Goal: Task Accomplishment & Management: Manage account settings

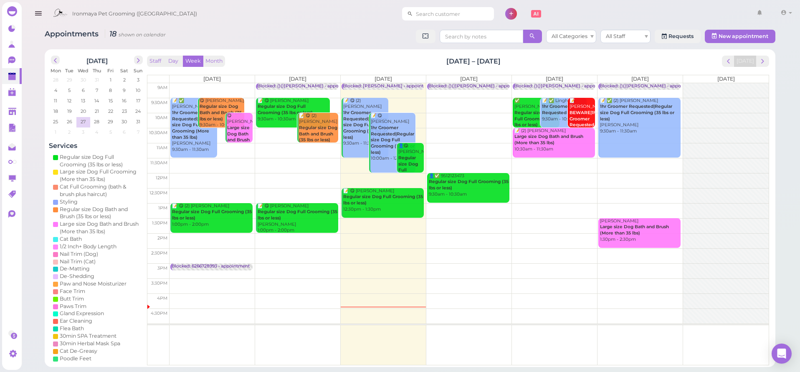
click at [445, 13] on input at bounding box center [453, 13] width 81 height 13
type input "951212"
click at [447, 43] on small "9512121787" at bounding box center [459, 44] width 25 height 6
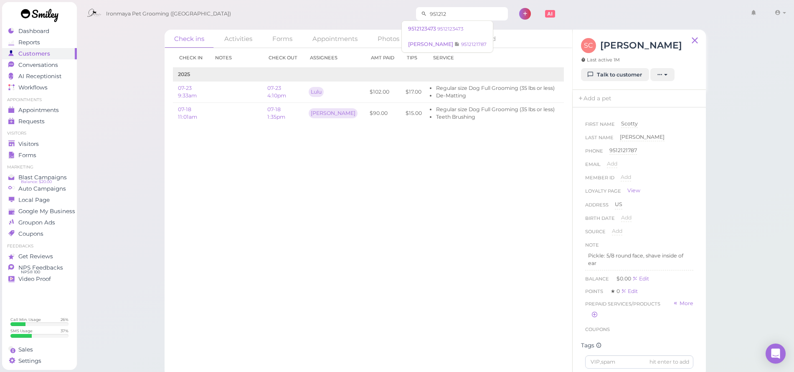
click at [442, 11] on input "951212" at bounding box center [467, 13] width 81 height 13
click at [432, 43] on span "[PERSON_NAME]" at bounding box center [431, 44] width 46 height 6
click at [37, 116] on link "Requests 0" at bounding box center [39, 121] width 75 height 11
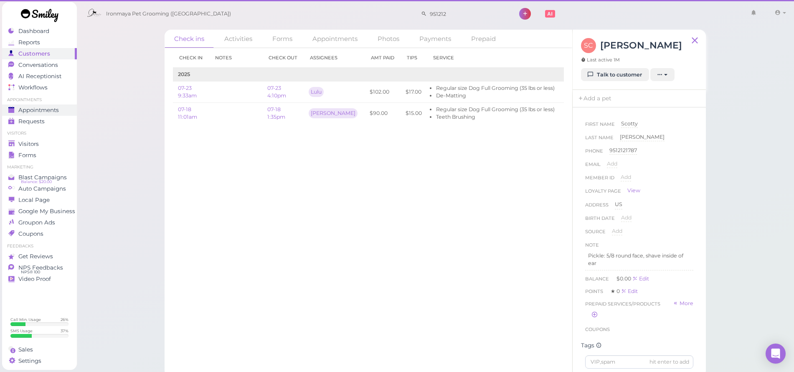
click at [40, 111] on span "Appointments" at bounding box center [38, 109] width 40 height 7
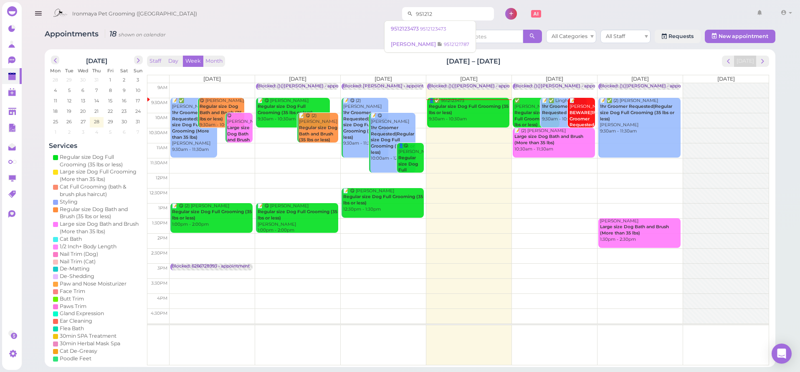
click at [434, 15] on input "951212" at bounding box center [453, 13] width 81 height 13
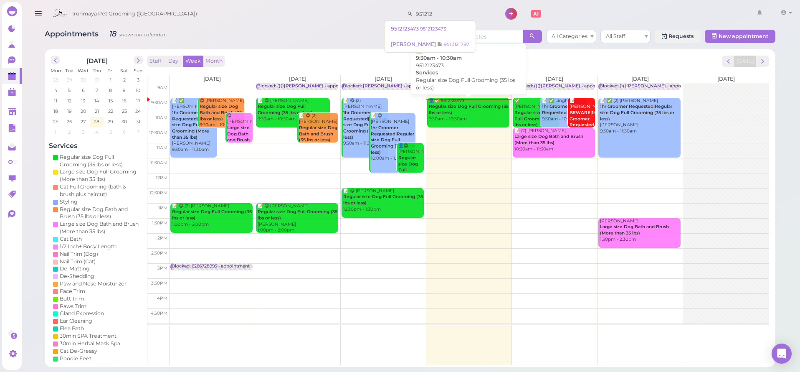
click at [449, 112] on b "Regular size Dog Full Grooming (35 lbs or less)" at bounding box center [469, 110] width 80 height 12
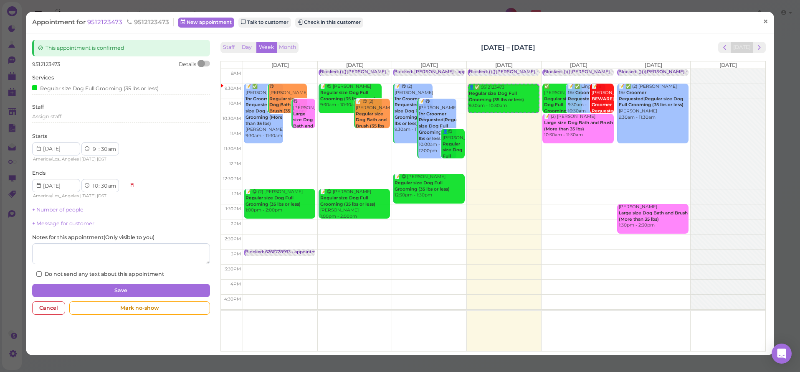
click at [763, 21] on span "×" at bounding box center [765, 22] width 5 height 12
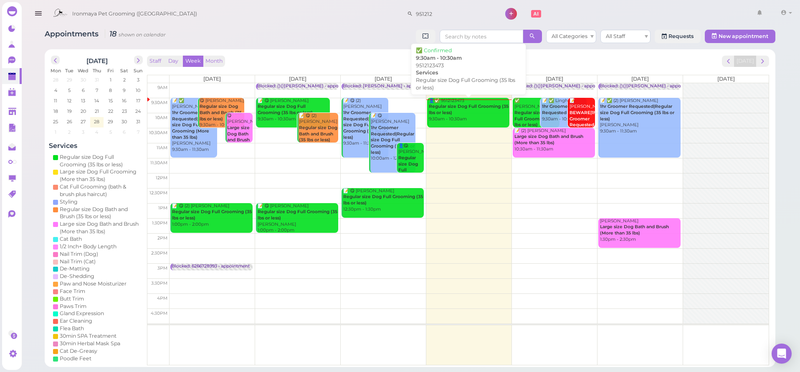
click at [464, 106] on b "Regular size Dog Full Grooming (35 lbs or less)" at bounding box center [469, 110] width 80 height 12
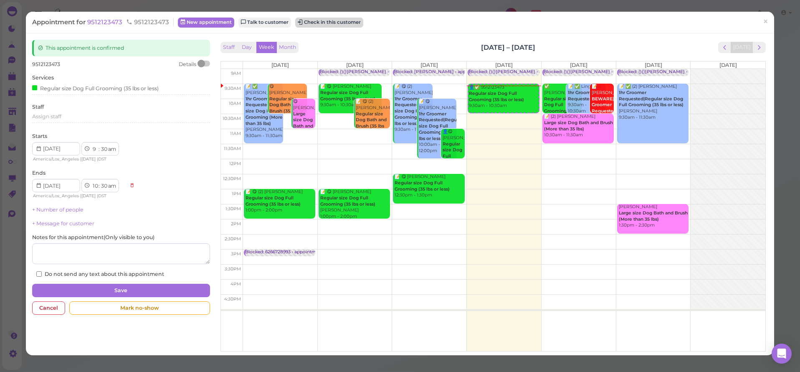
click at [317, 24] on button "Check in this customer" at bounding box center [329, 23] width 68 height 10
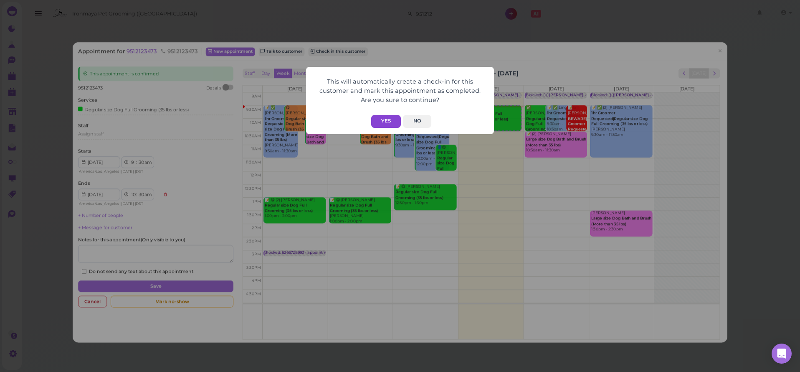
click at [381, 121] on button "Yes" at bounding box center [386, 121] width 30 height 13
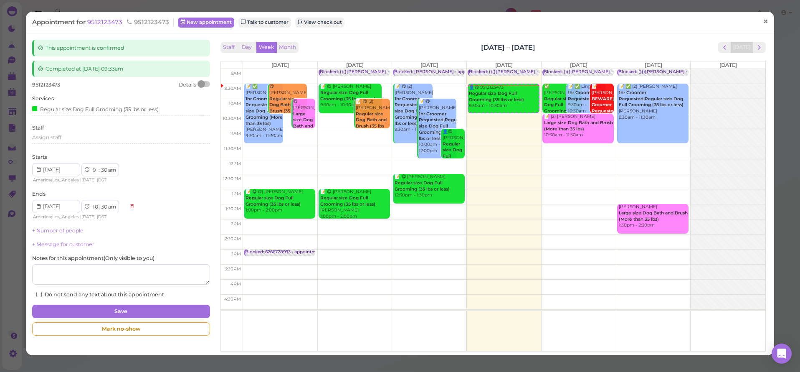
click at [763, 22] on span "×" at bounding box center [765, 22] width 5 height 12
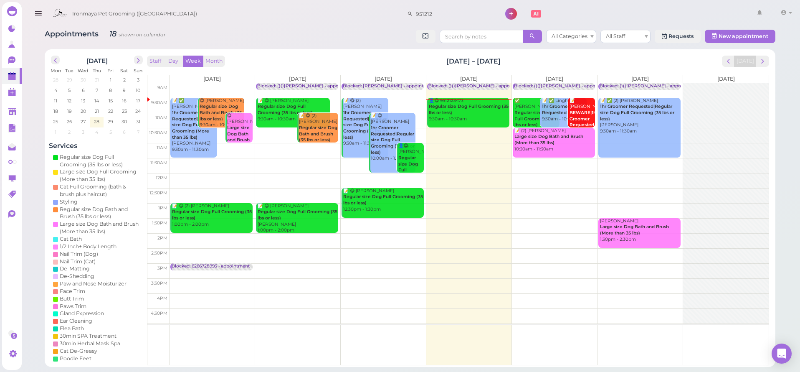
click at [468, 104] on b "Regular size Dog Full Grooming (35 lbs or less)" at bounding box center [469, 110] width 80 height 12
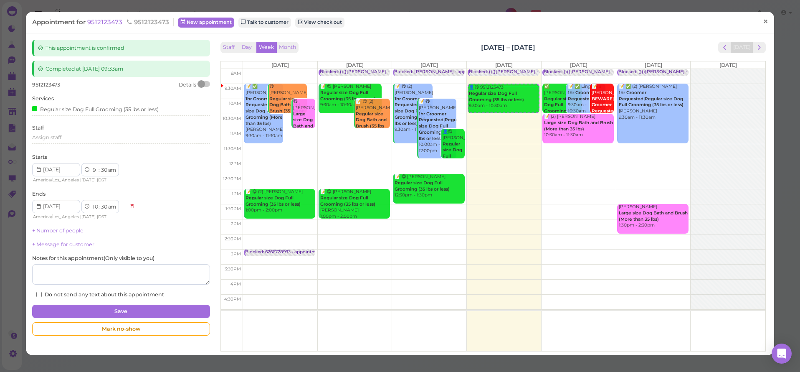
click at [763, 20] on span "×" at bounding box center [765, 22] width 5 height 12
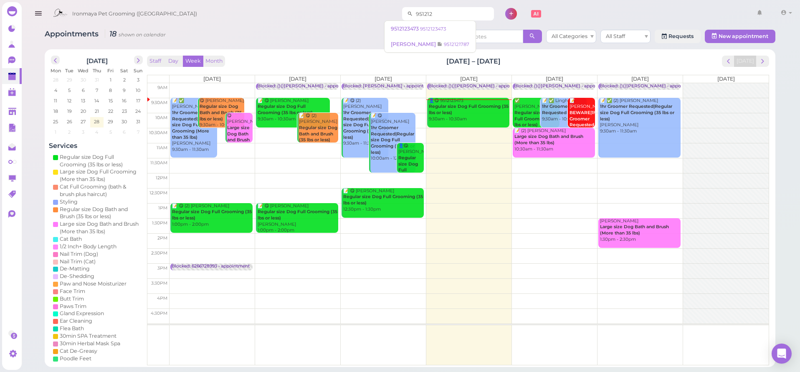
click at [427, 16] on input "951212" at bounding box center [453, 13] width 81 height 13
click at [44, 13] on button "button" at bounding box center [38, 13] width 21 height 23
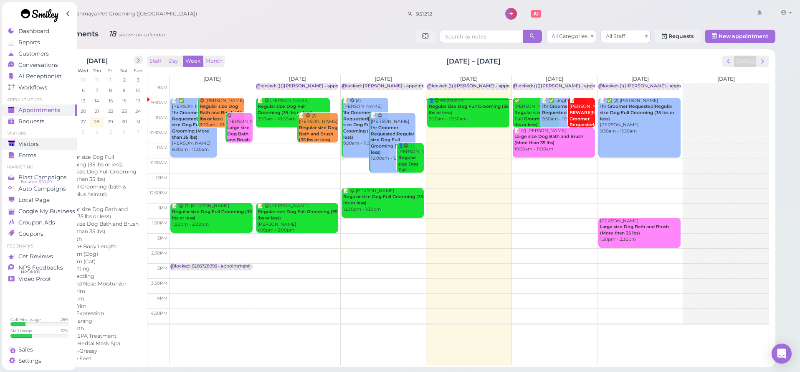
click at [40, 143] on div "Visitors" at bounding box center [38, 143] width 60 height 7
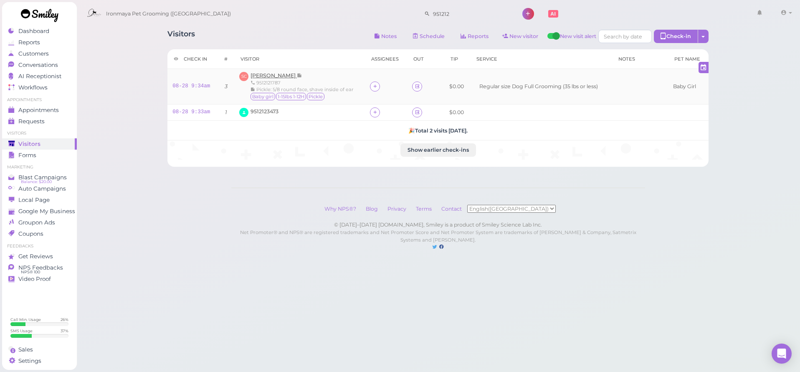
click at [271, 76] on span "[PERSON_NAME]" at bounding box center [273, 75] width 46 height 6
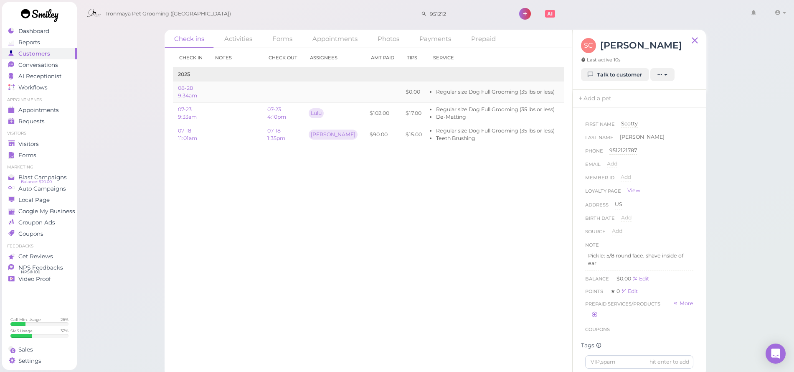
click at [564, 91] on link "Edit" at bounding box center [569, 92] width 10 height 6
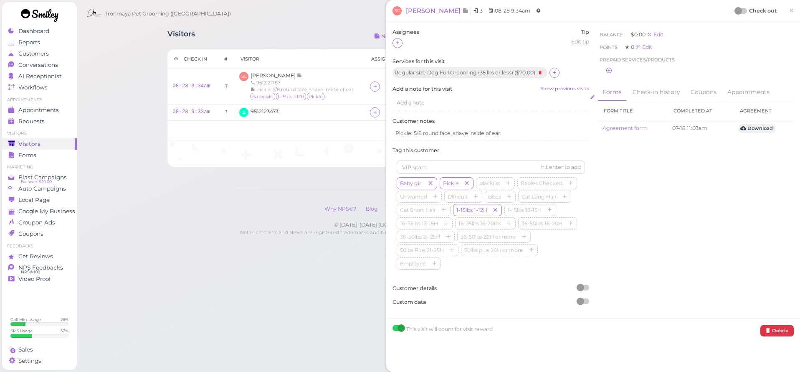
click at [405, 99] on span "Add a note" at bounding box center [411, 102] width 28 height 6
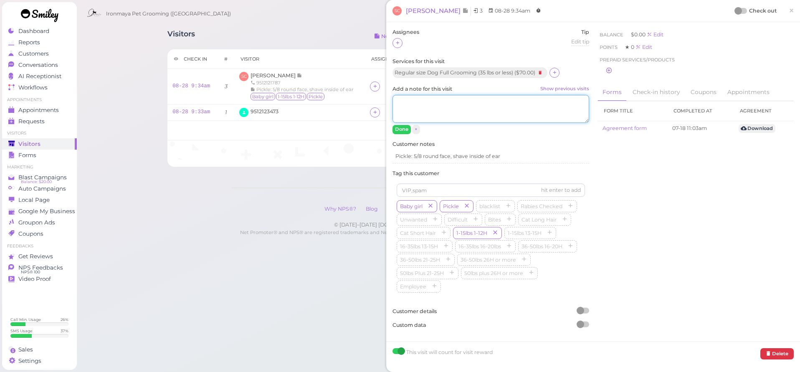
click at [409, 104] on textarea "Add a note for this visit Show previous visits" at bounding box center [490, 109] width 197 height 28
type textarea "use 1/2. round face"
click at [400, 130] on button "Done" at bounding box center [401, 129] width 18 height 9
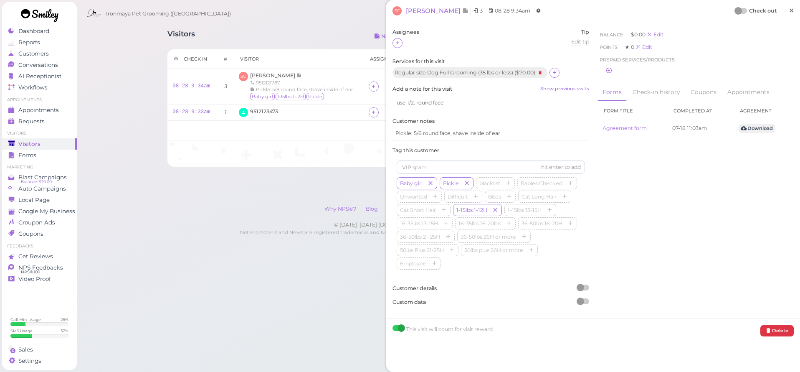
click at [789, 8] on span "×" at bounding box center [791, 11] width 5 height 12
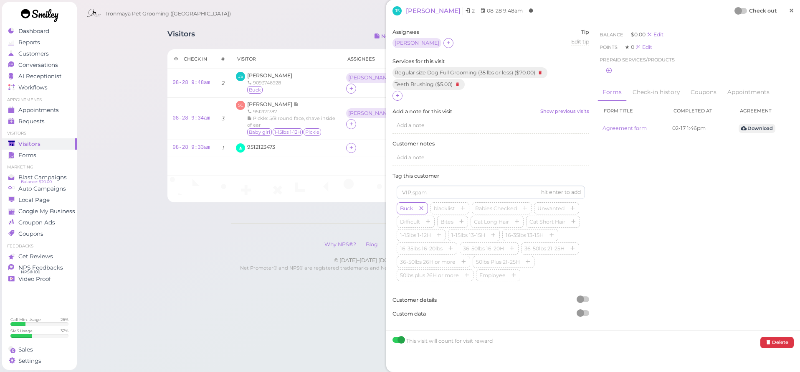
click at [789, 12] on span "×" at bounding box center [791, 11] width 5 height 12
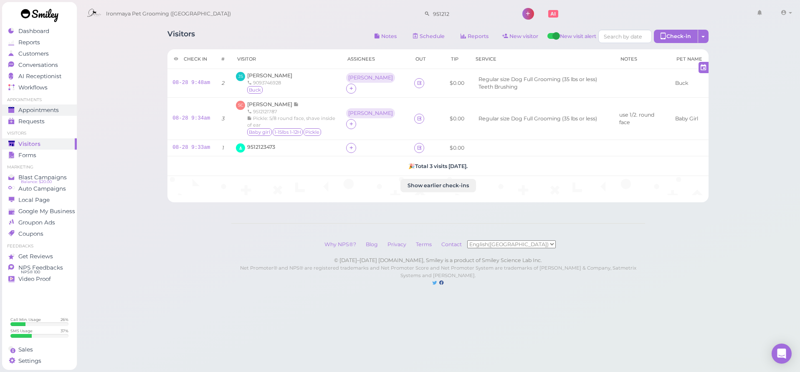
click at [28, 114] on link "Appointments" at bounding box center [39, 109] width 75 height 11
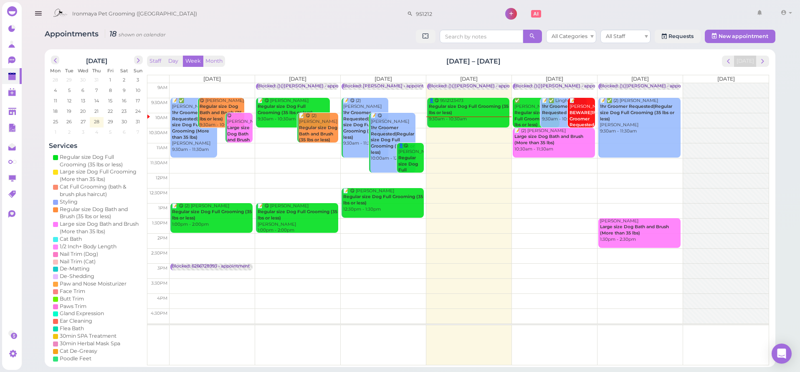
click at [42, 15] on icon "button" at bounding box center [38, 13] width 9 height 10
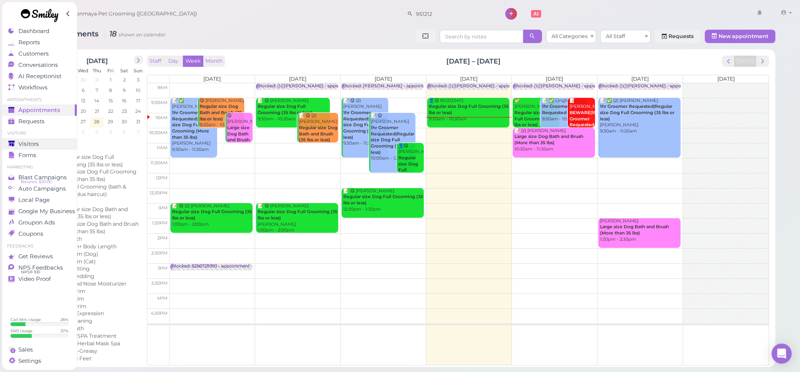
click at [44, 143] on div "Visitors" at bounding box center [38, 143] width 60 height 7
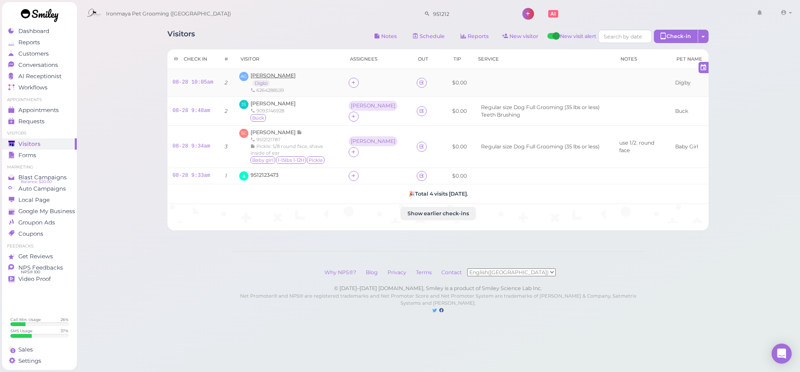
click at [280, 76] on span "[PERSON_NAME]" at bounding box center [272, 75] width 45 height 6
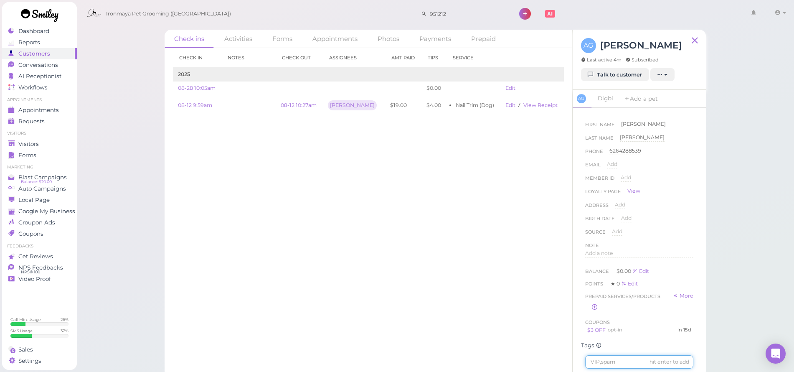
click at [607, 368] on input at bounding box center [639, 361] width 108 height 13
type input "Daisy"
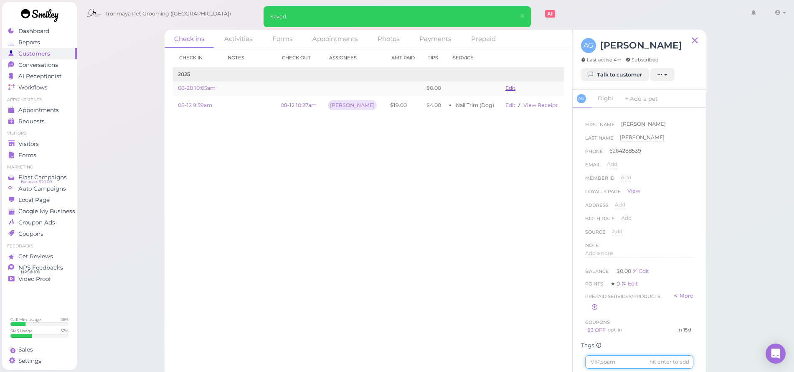
click at [505, 90] on link "Edit" at bounding box center [510, 88] width 10 height 6
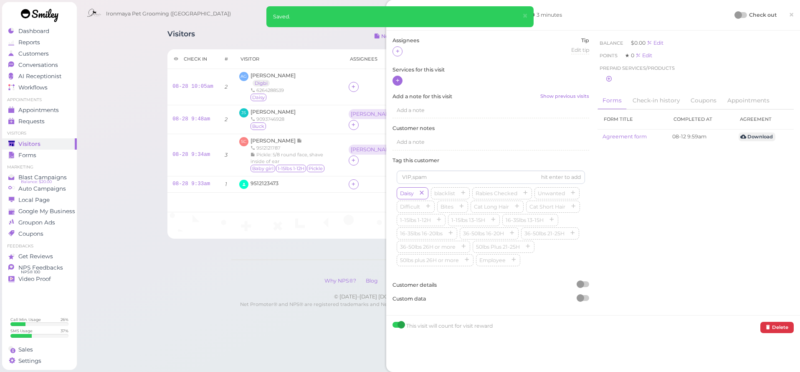
click at [402, 78] on div at bounding box center [397, 81] width 10 height 10
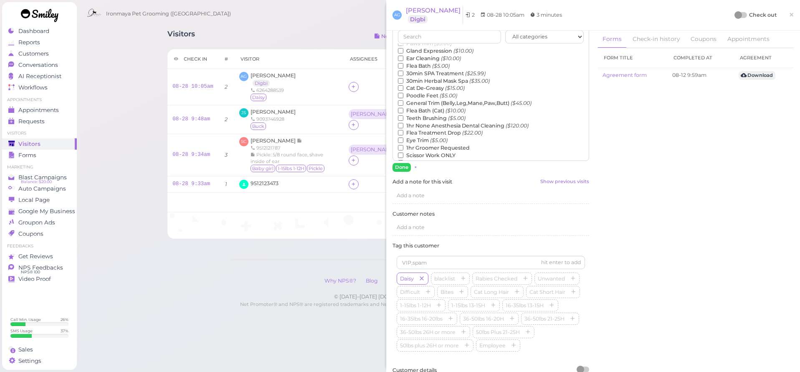
scroll to position [118, 0]
click at [420, 38] on input "text" at bounding box center [449, 36] width 103 height 13
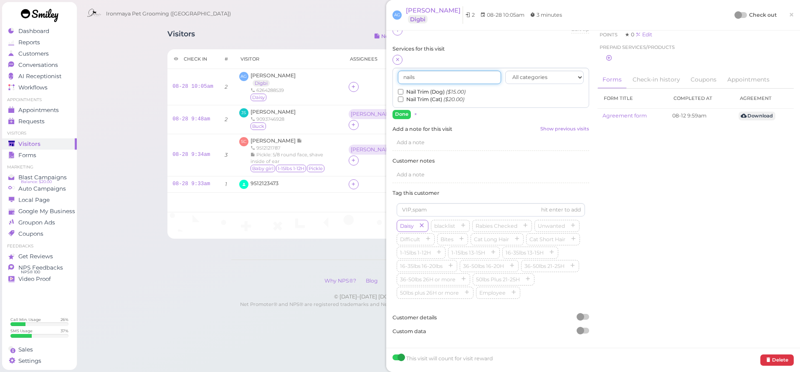
scroll to position [14, 0]
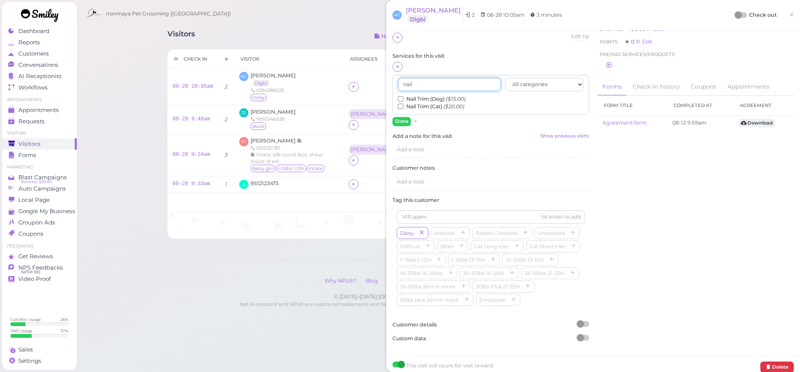
type input "nail"
click at [400, 97] on input "Nail Trim (Dog) ($15.00)" at bounding box center [400, 98] width 5 height 5
click at [398, 121] on button "Done" at bounding box center [401, 121] width 18 height 9
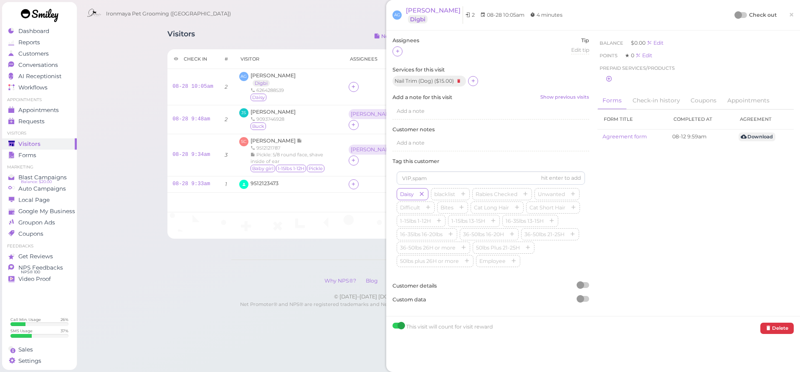
click at [789, 15] on span "×" at bounding box center [791, 15] width 5 height 12
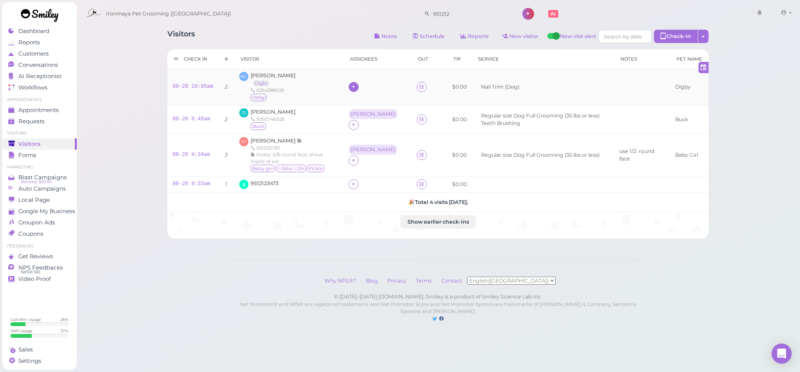
click at [356, 89] on icon at bounding box center [353, 86] width 5 height 6
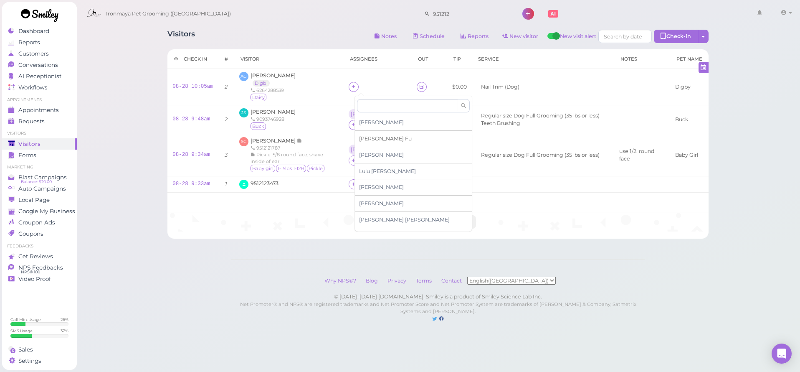
click at [371, 142] on div "[PERSON_NAME]" at bounding box center [413, 139] width 117 height 16
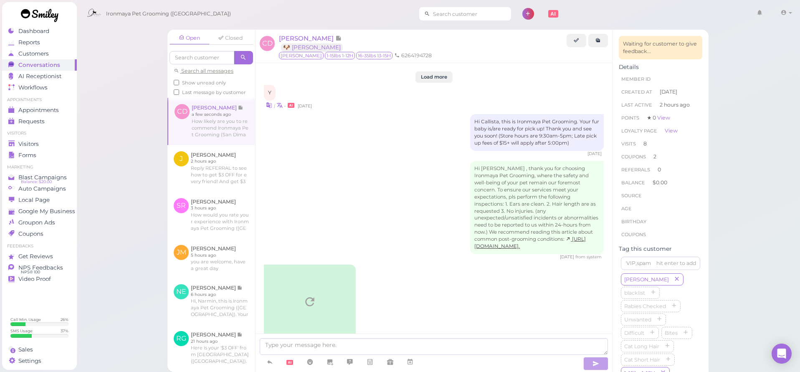
scroll to position [1565, 0]
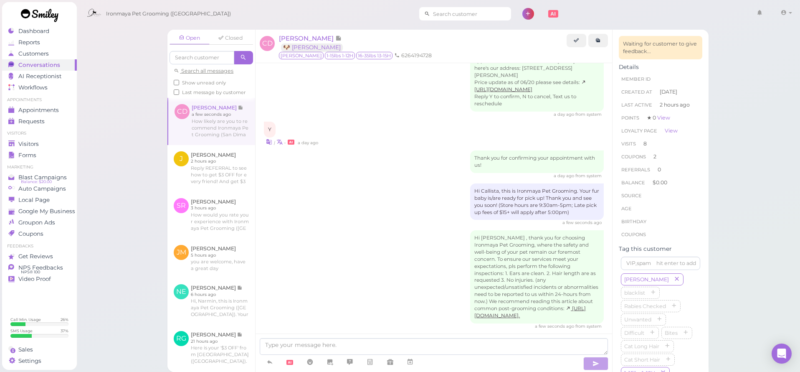
click at [430, 15] on input at bounding box center [470, 13] width 81 height 13
type input "9492447127"
click at [424, 31] on span "9492447127" at bounding box center [426, 28] width 31 height 6
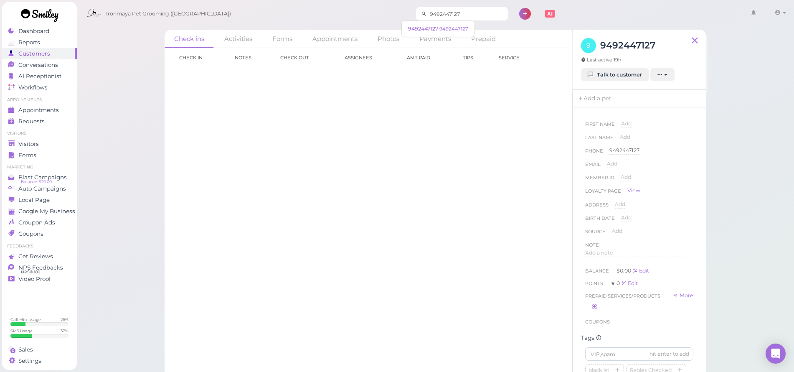
click at [448, 14] on input "9492447127" at bounding box center [467, 13] width 81 height 13
click at [609, 75] on link "Talk to customer" at bounding box center [615, 74] width 68 height 13
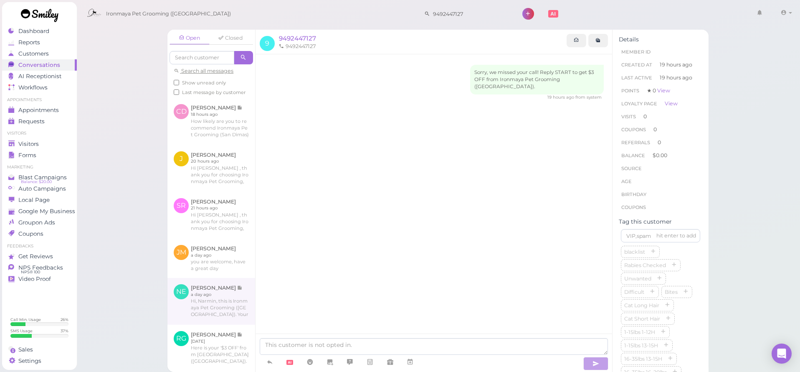
click at [240, 304] on link at bounding box center [211, 301] width 88 height 47
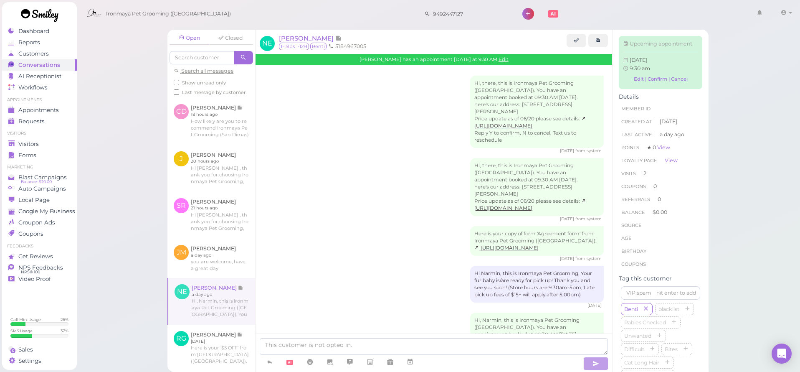
scroll to position [656, 0]
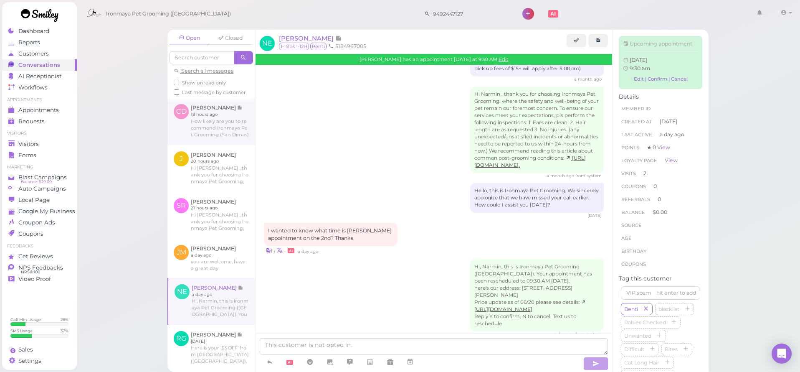
click at [235, 131] on link at bounding box center [211, 121] width 88 height 47
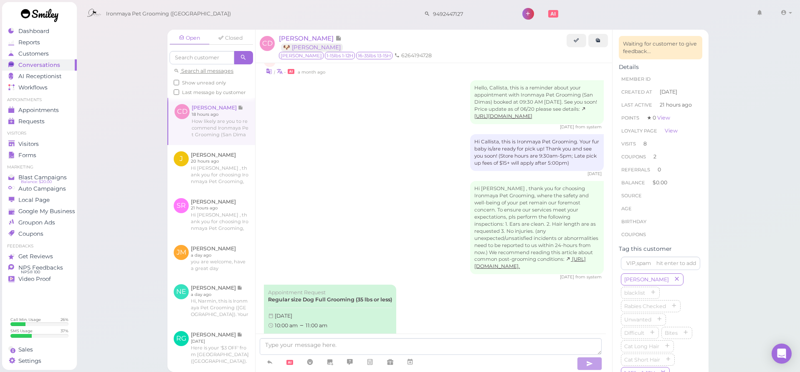
scroll to position [1089, 0]
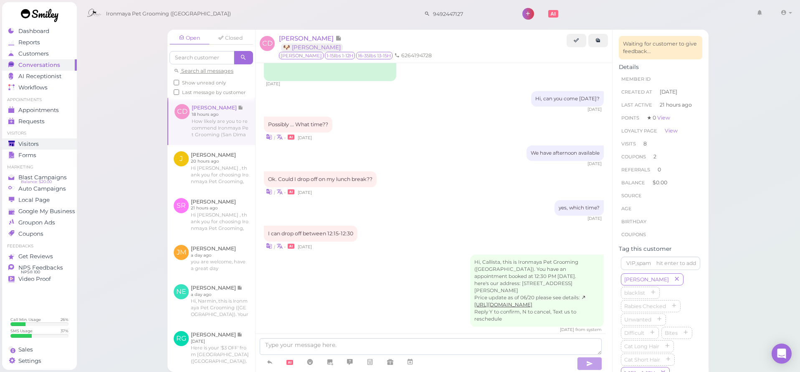
click at [30, 143] on span "Visitors" at bounding box center [28, 143] width 20 height 7
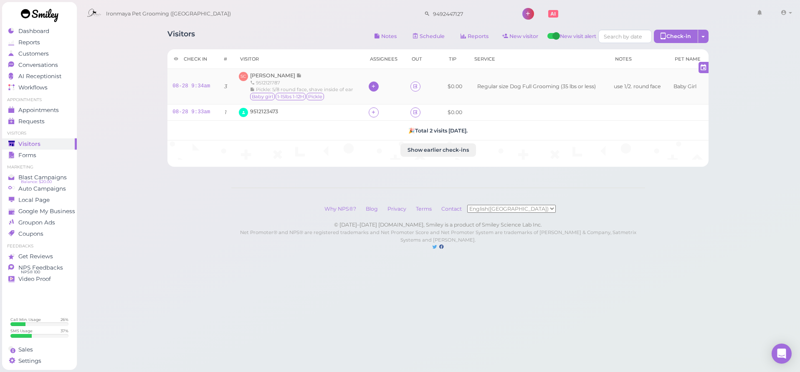
drag, startPoint x: 379, startPoint y: 82, endPoint x: 369, endPoint y: 87, distance: 11.0
click at [379, 82] on div at bounding box center [385, 86] width 32 height 10
click at [371, 87] on icon at bounding box center [373, 86] width 5 height 6
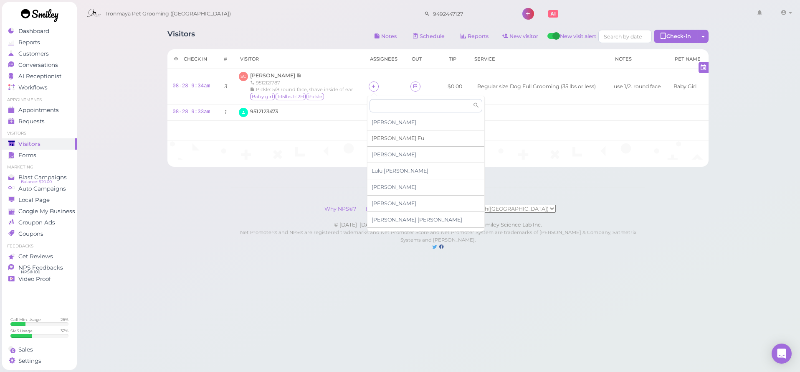
click at [375, 134] on div "[PERSON_NAME]" at bounding box center [425, 138] width 117 height 16
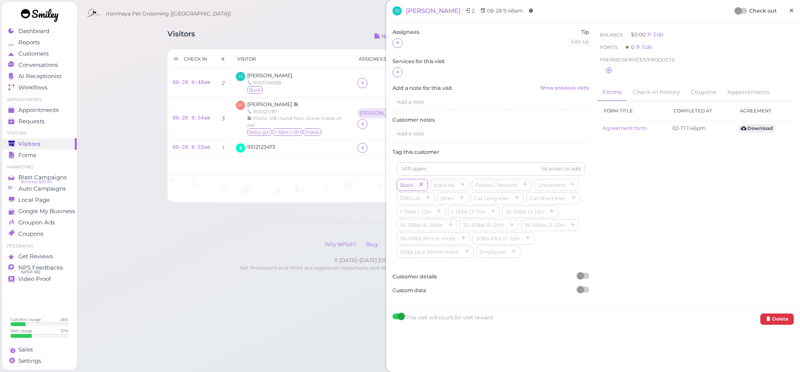
click at [784, 8] on link "×" at bounding box center [791, 11] width 15 height 20
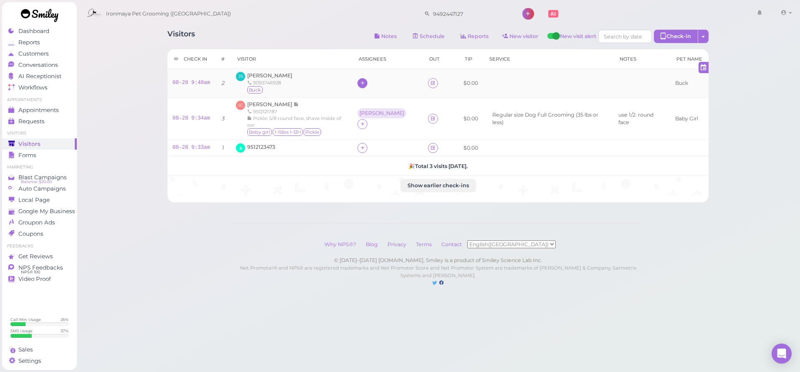
click at [365, 82] on icon at bounding box center [362, 83] width 5 height 6
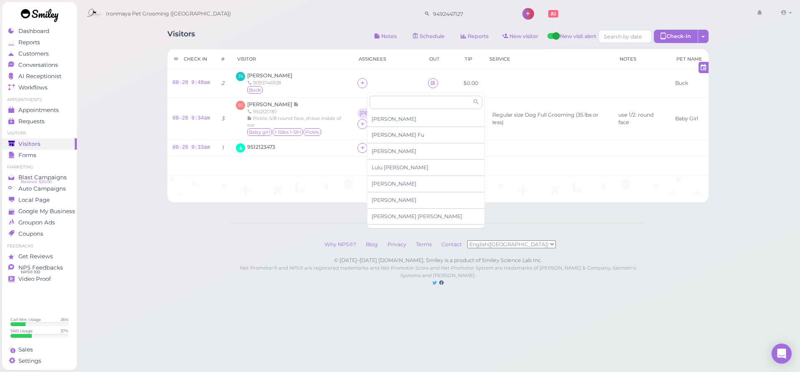
click at [382, 138] on div "[PERSON_NAME]" at bounding box center [425, 135] width 117 height 16
